Goal: Download file/media

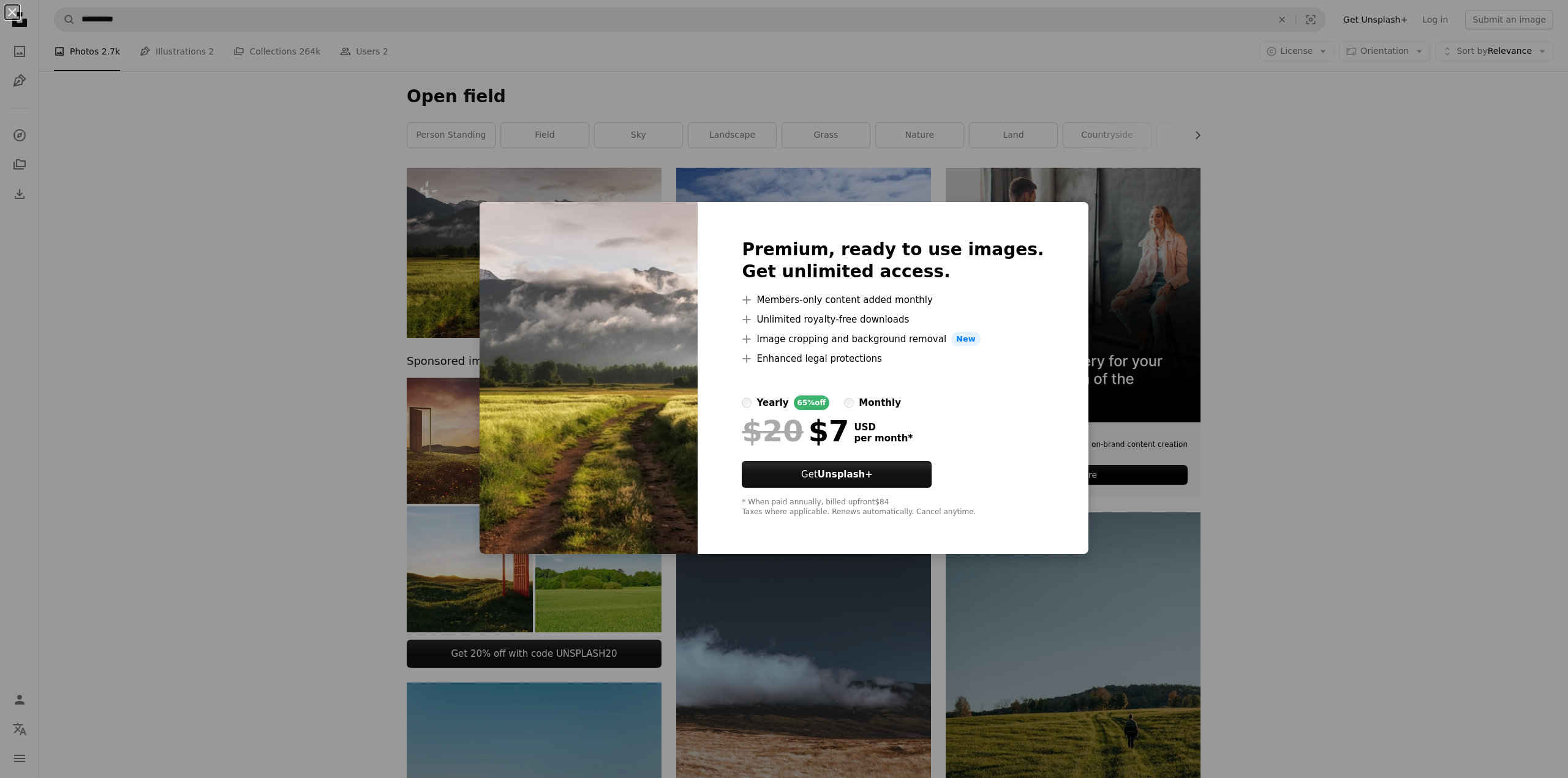
click at [281, 224] on div "An X shape Premium, ready to use images. Get unlimited access. A plus sign Memb…" at bounding box center [784, 389] width 1568 height 778
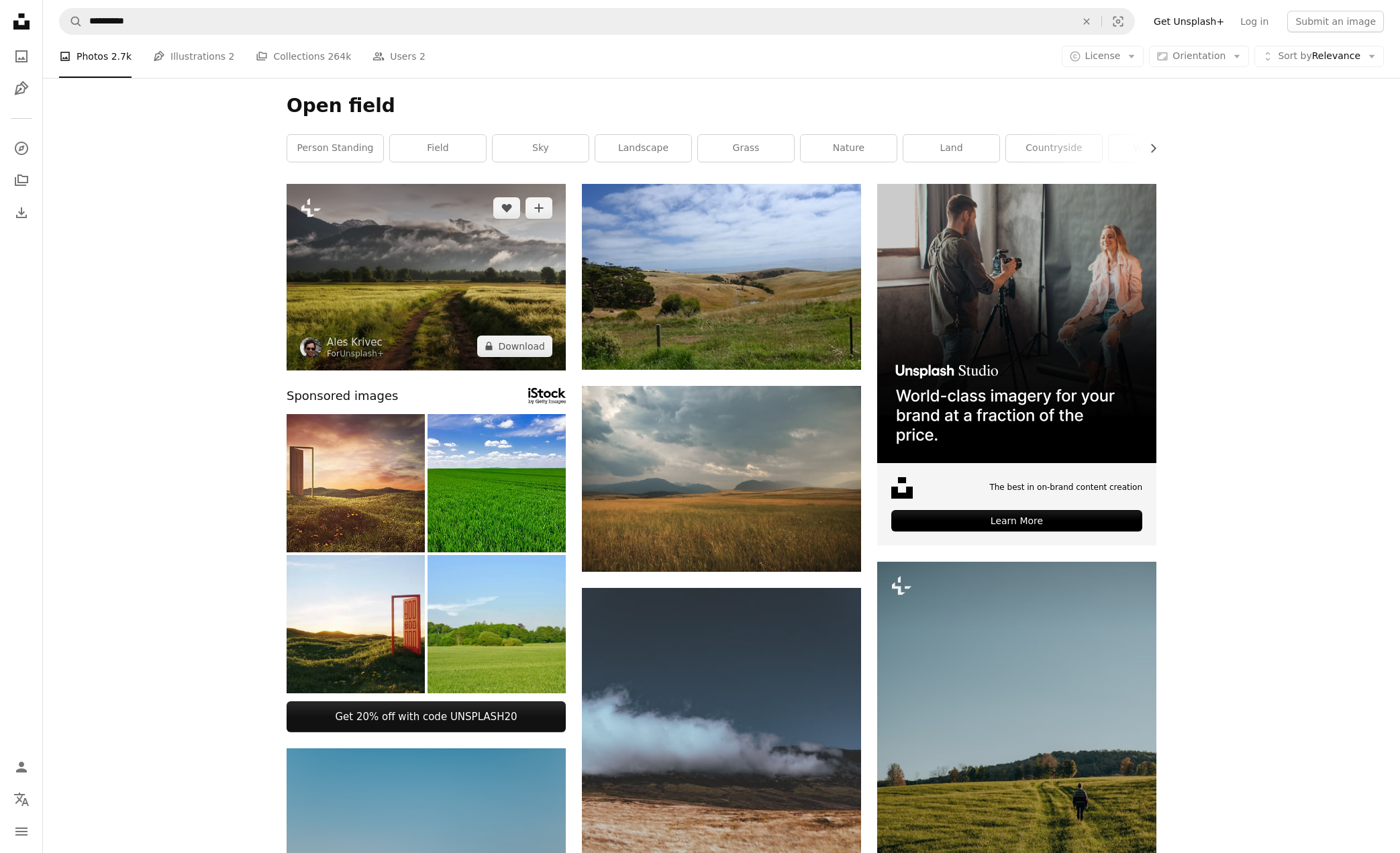
click at [481, 251] on img at bounding box center [426, 277] width 279 height 186
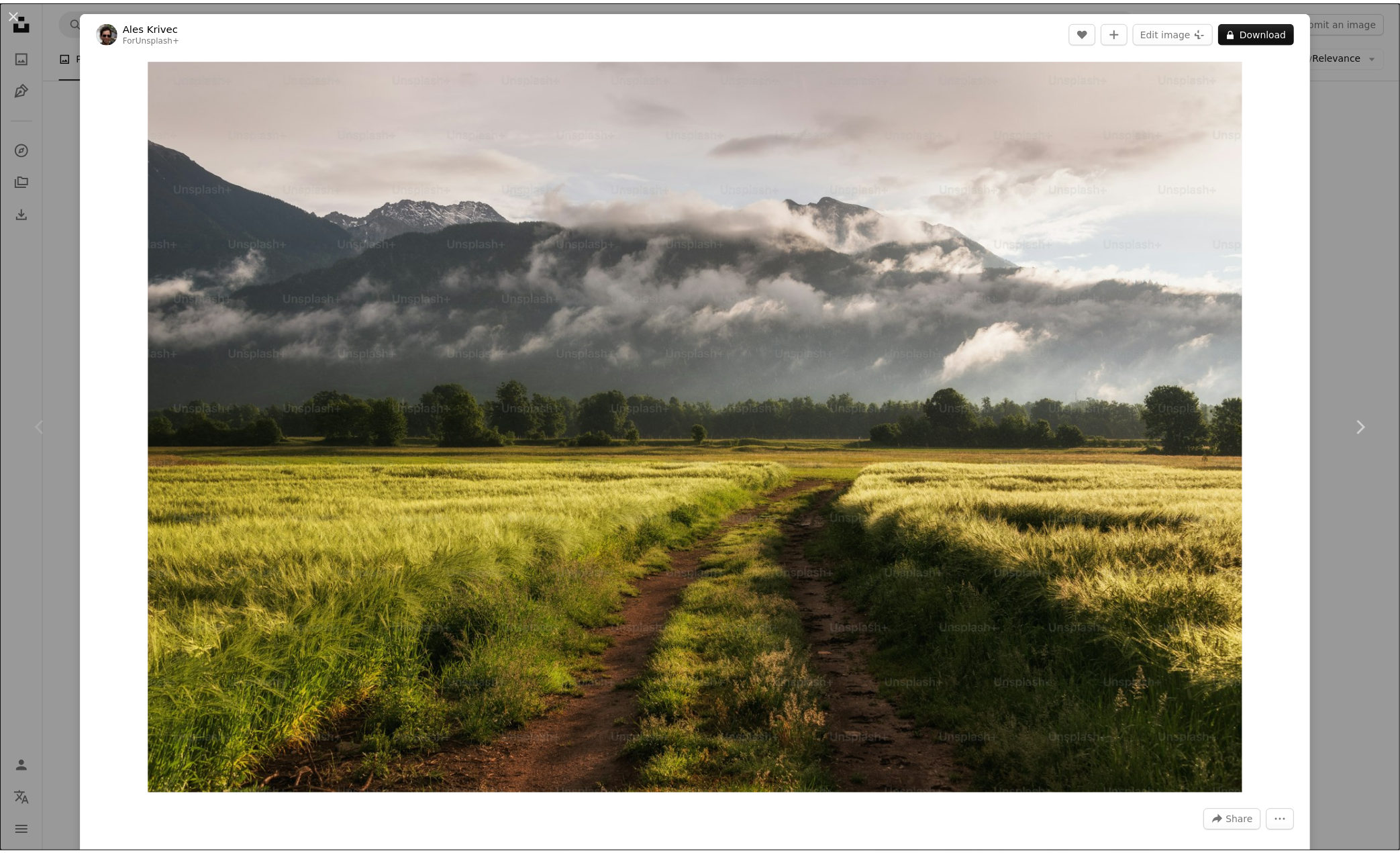
scroll to position [67, 0]
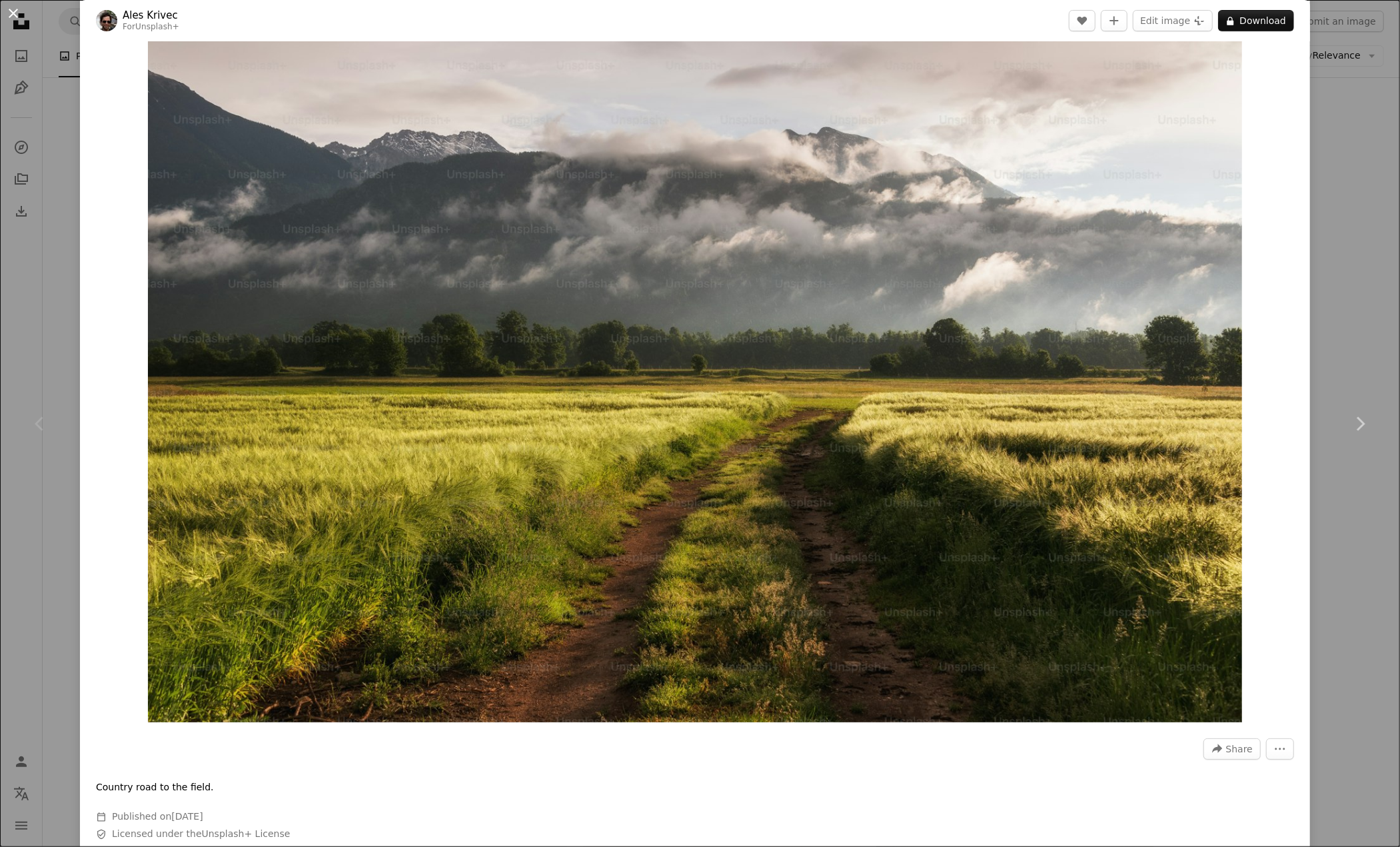
click at [11, 12] on button "An X shape" at bounding box center [13, 13] width 16 height 16
